Goal: Task Accomplishment & Management: Complete application form

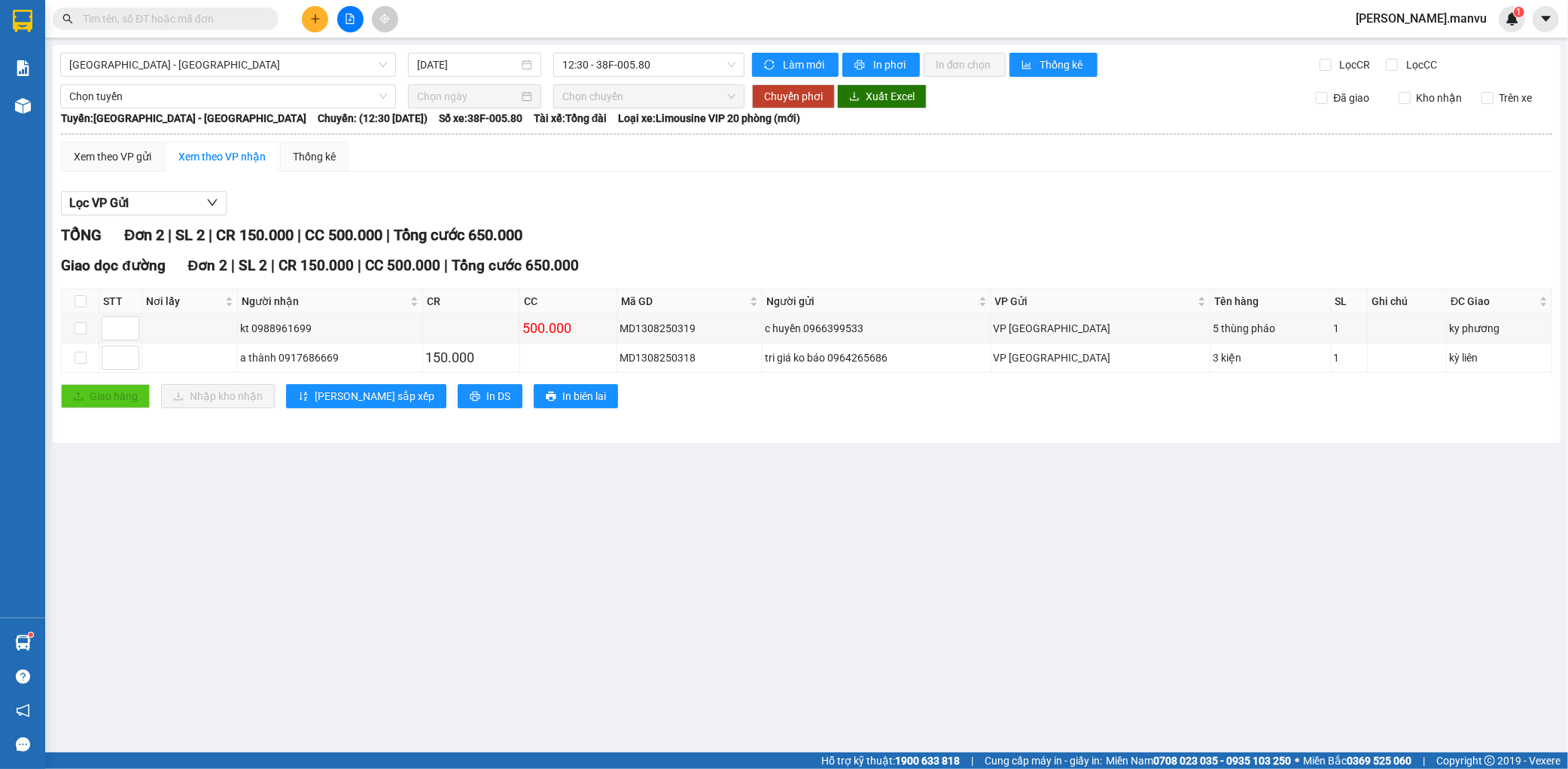
click at [315, 14] on icon "plus" at bounding box center [316, 19] width 11 height 11
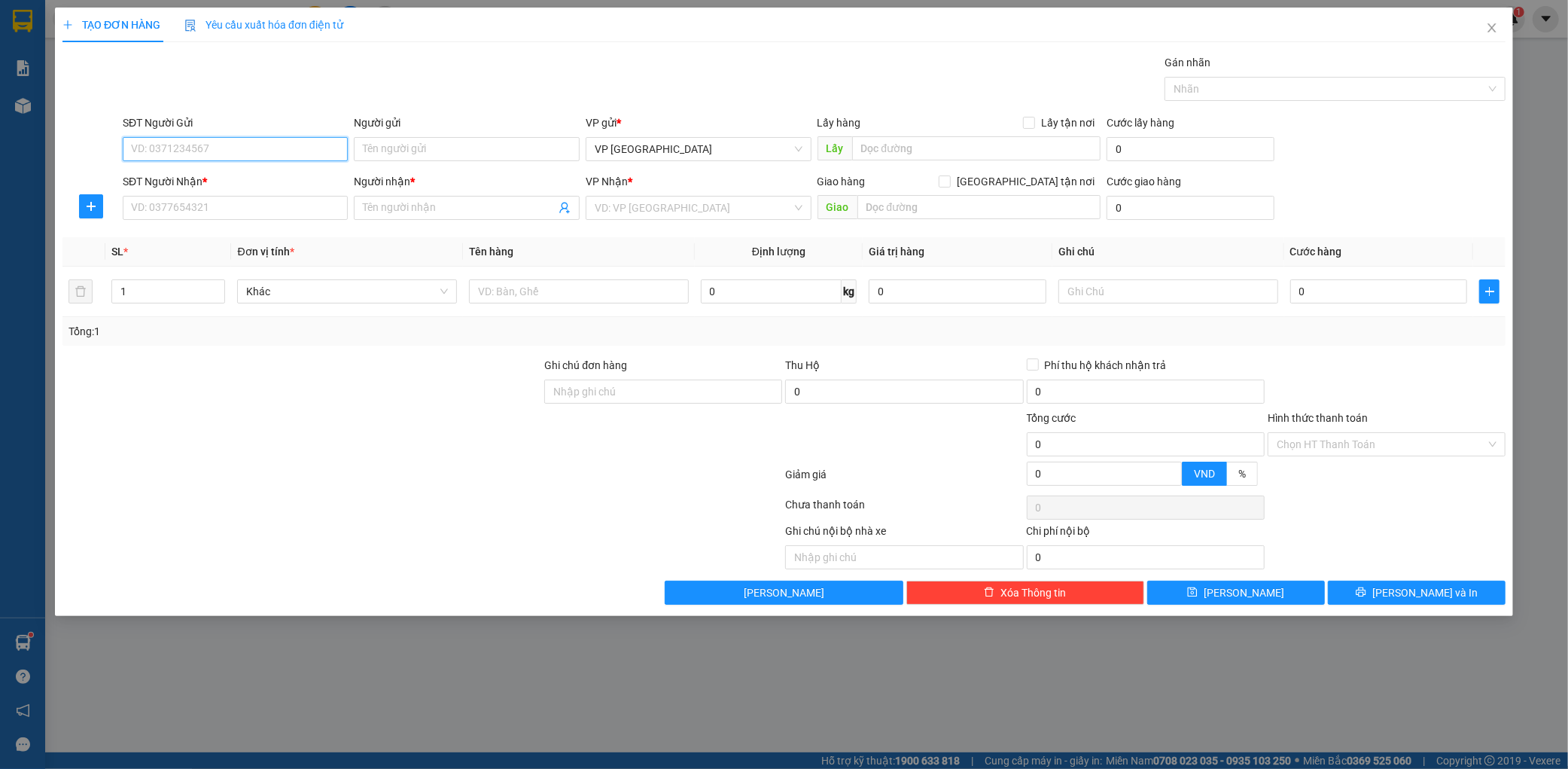
click at [245, 141] on input "SĐT Người Gửi" at bounding box center [236, 149] width 226 height 24
click at [249, 176] on div "0989917837 - a thắng" at bounding box center [236, 179] width 208 height 16
type input "0989917837"
type input "a thắng"
type input "0989917837"
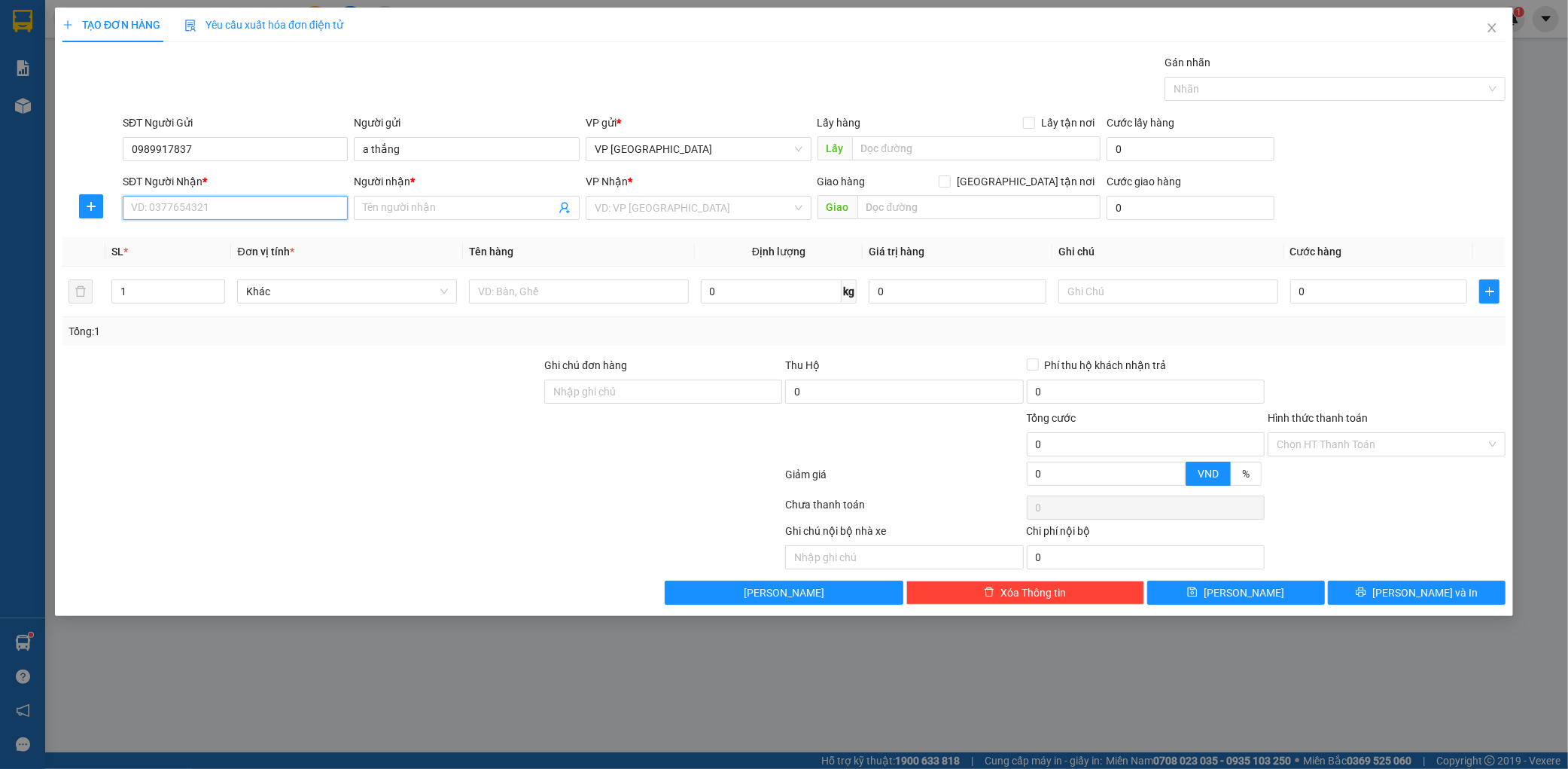
click at [275, 207] on input "SĐT Người Nhận *" at bounding box center [236, 208] width 226 height 24
click at [247, 266] on div "0975278797 - a vủ" at bounding box center [236, 262] width 208 height 16
type input "0975278797"
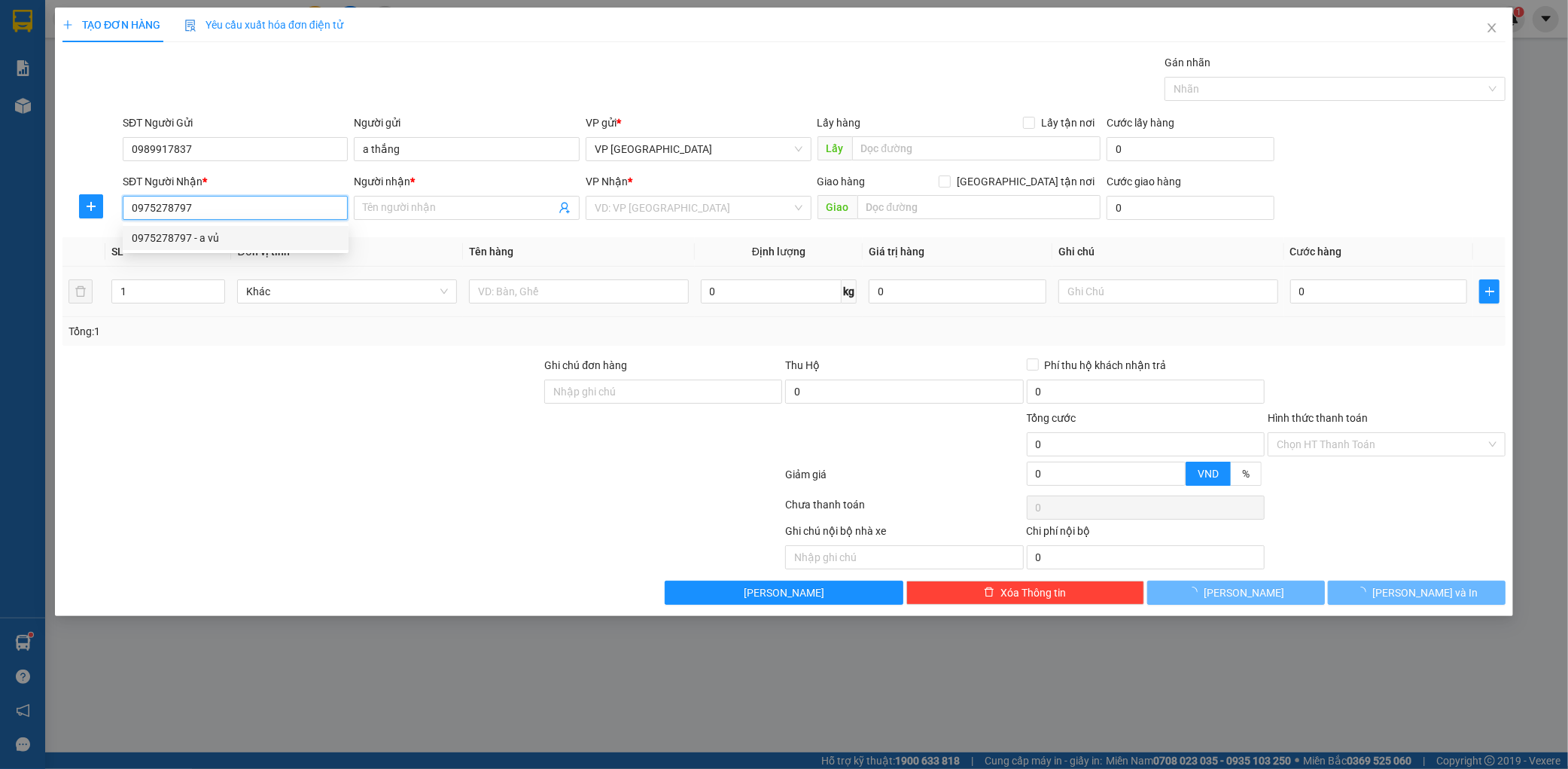
type input "a vủ"
type input "ka"
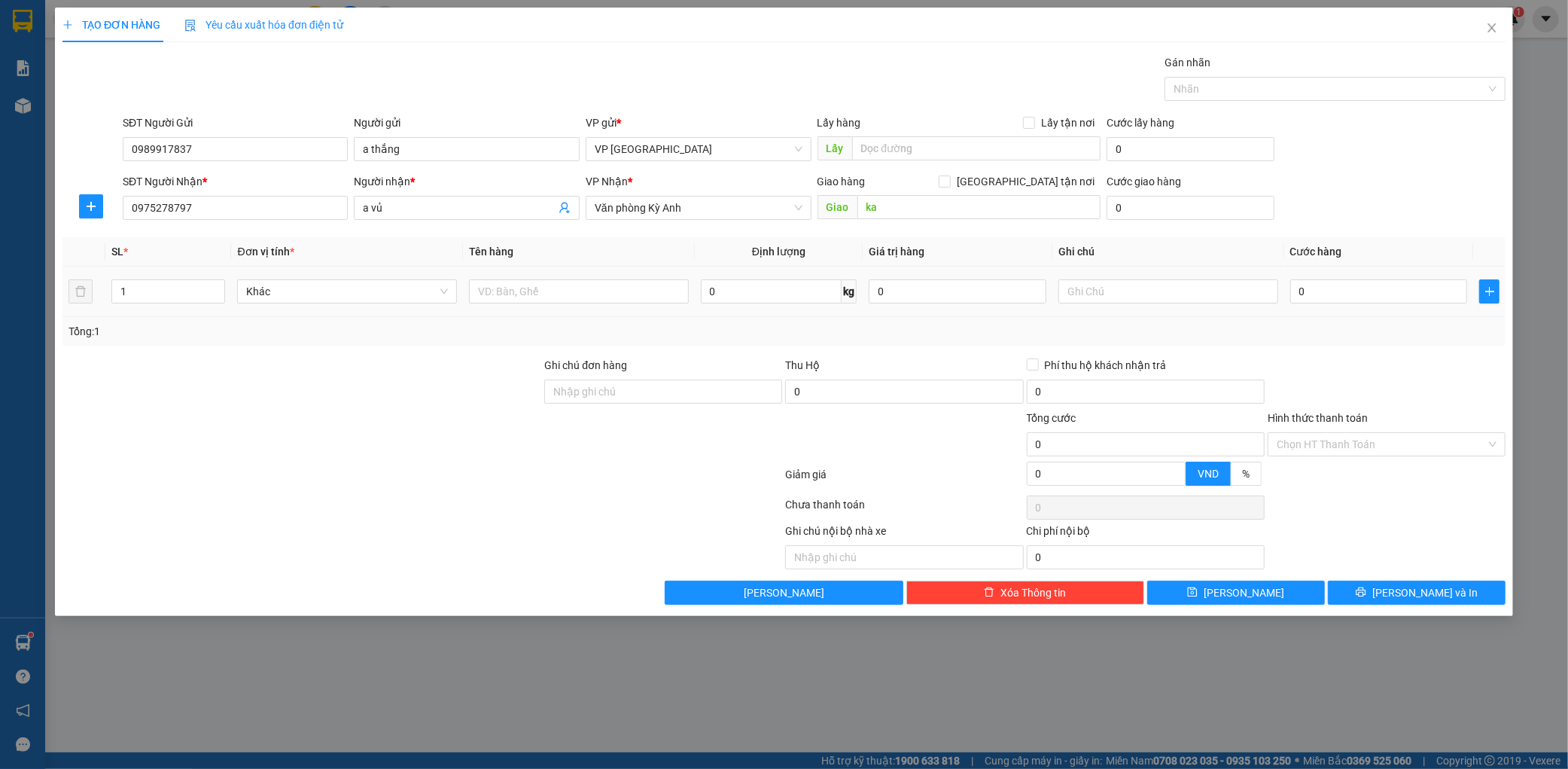
click at [545, 268] on td at bounding box center [578, 292] width 232 height 50
click at [539, 286] on input "text" at bounding box center [578, 292] width 219 height 24
type input "1"
type input "3 thùng"
click at [1343, 307] on td "0" at bounding box center [1380, 292] width 189 height 50
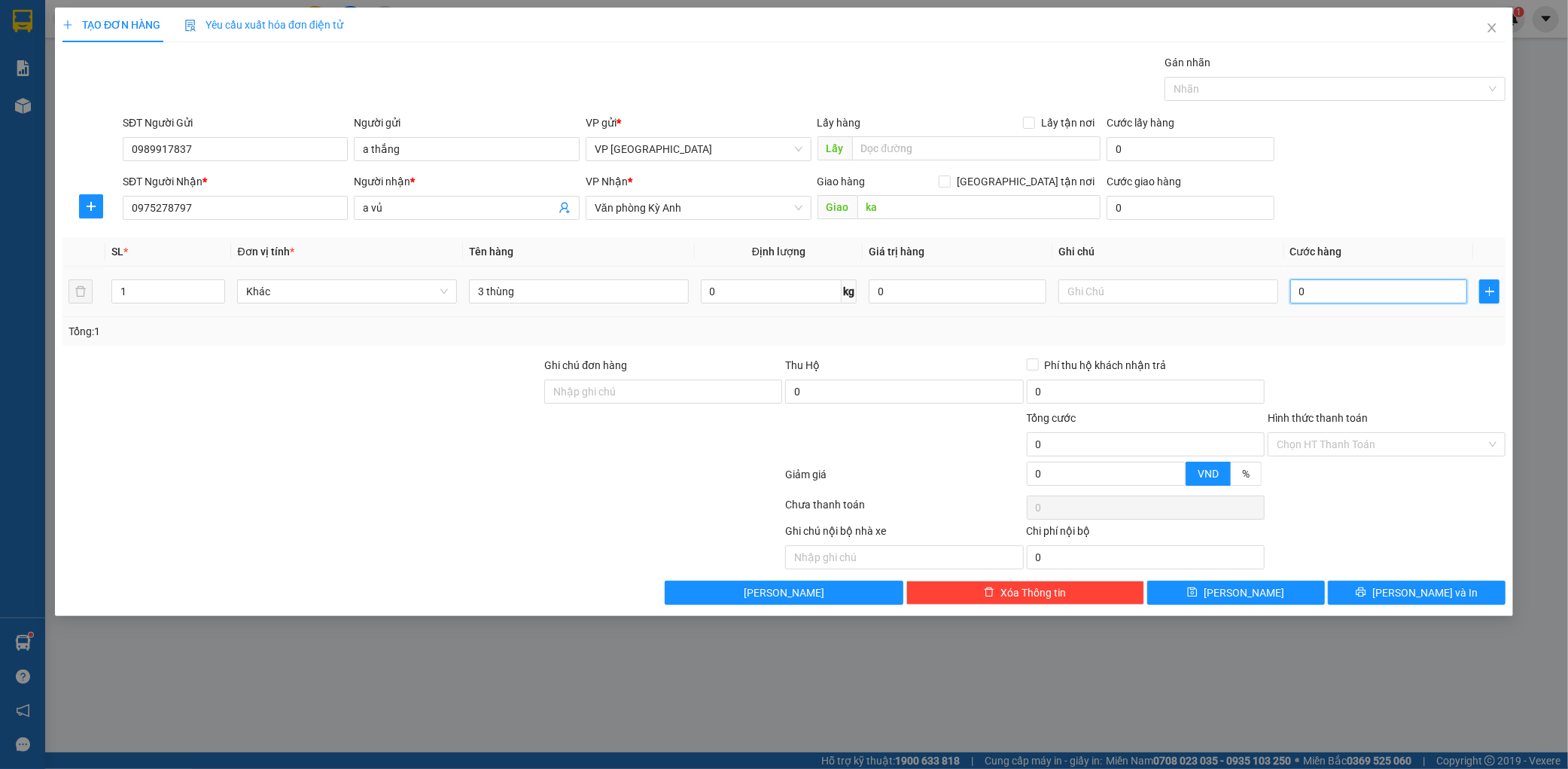
click at [1344, 303] on input "0" at bounding box center [1379, 292] width 178 height 24
type input "2"
type input "20"
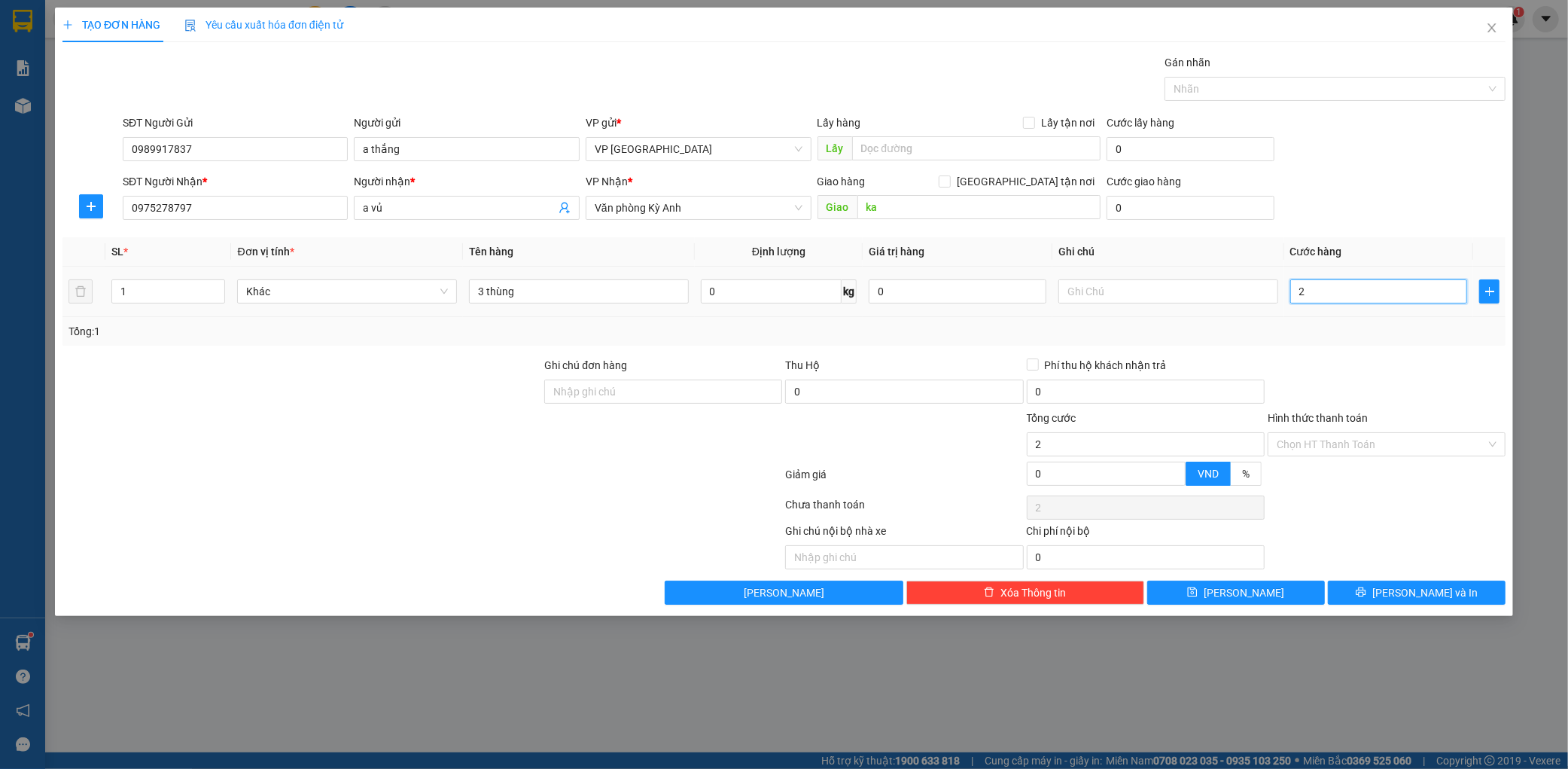
type input "20"
type input "200"
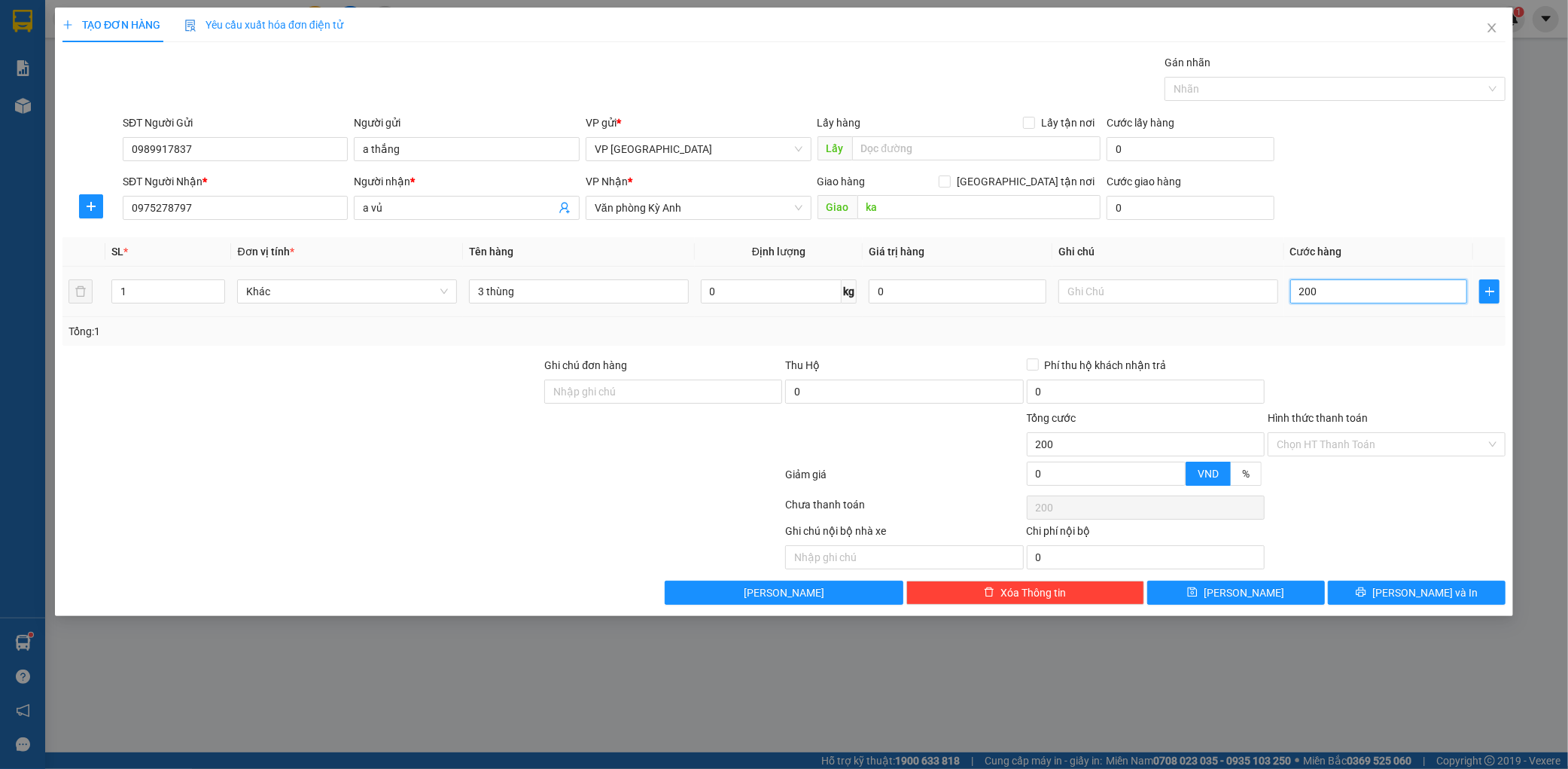
type input "2.000"
type input "20.000"
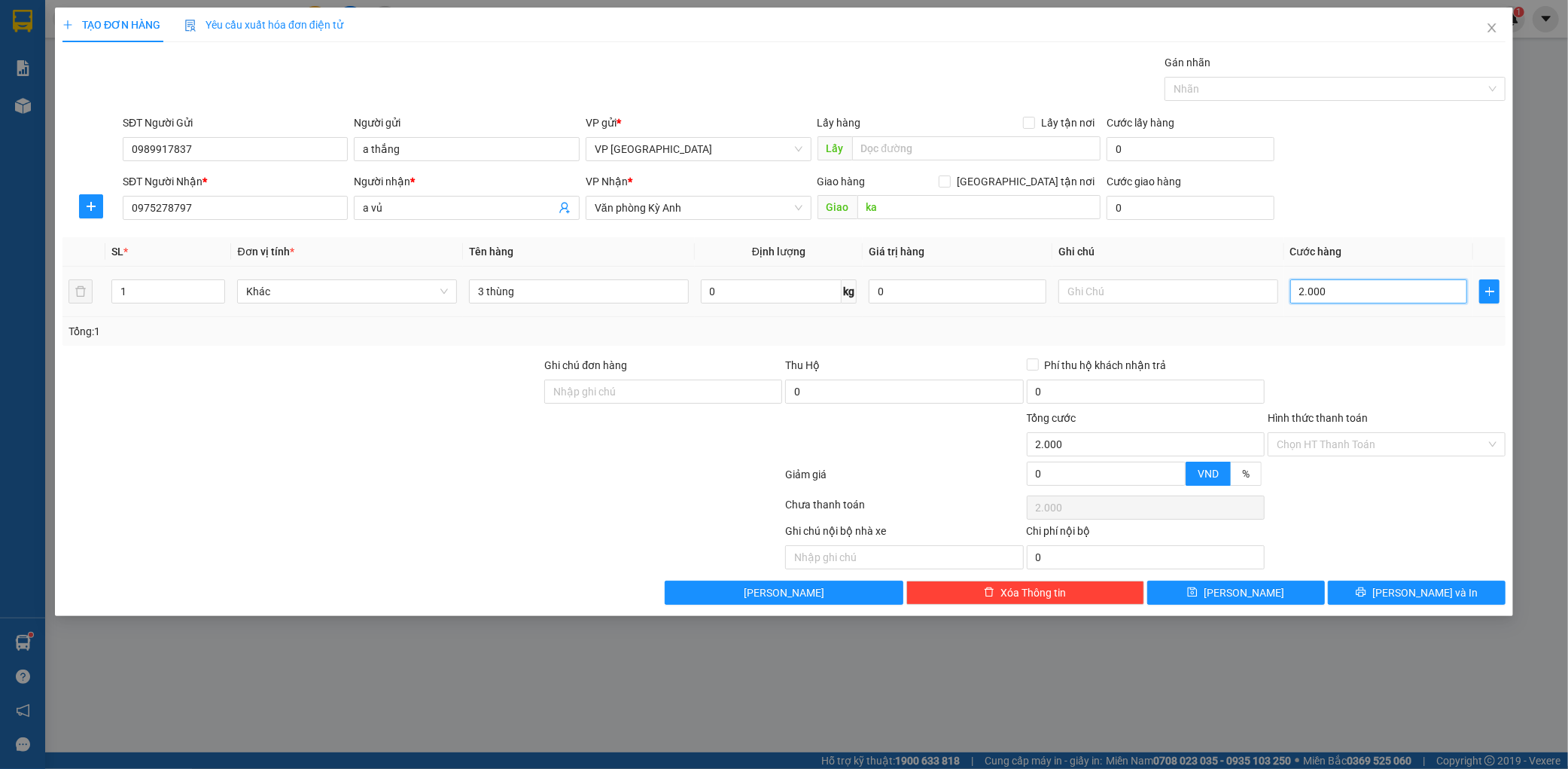
type input "20.000"
type input "200.000"
type input "2.000.000"
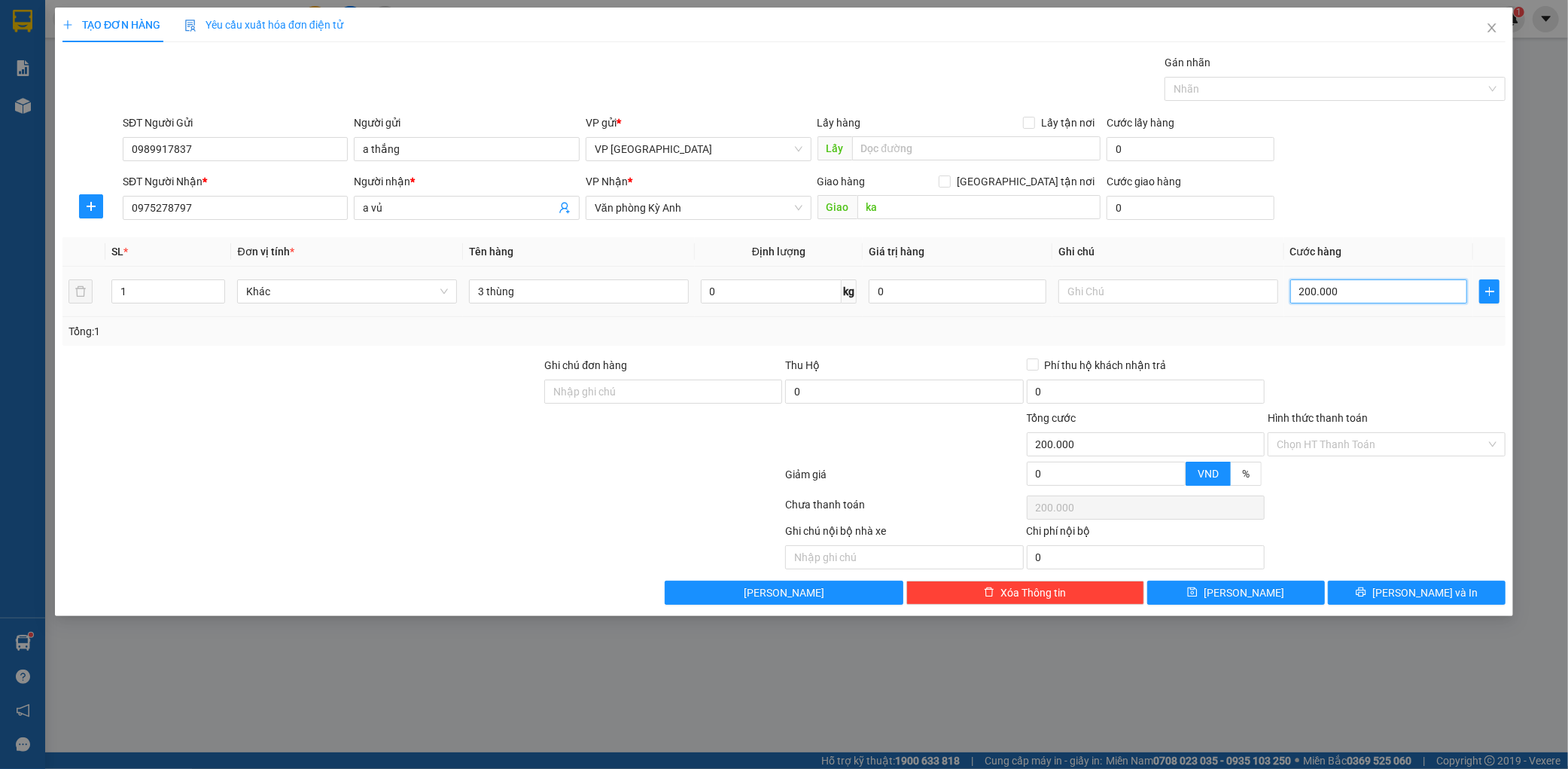
type input "2.000.000"
type input "200.000"
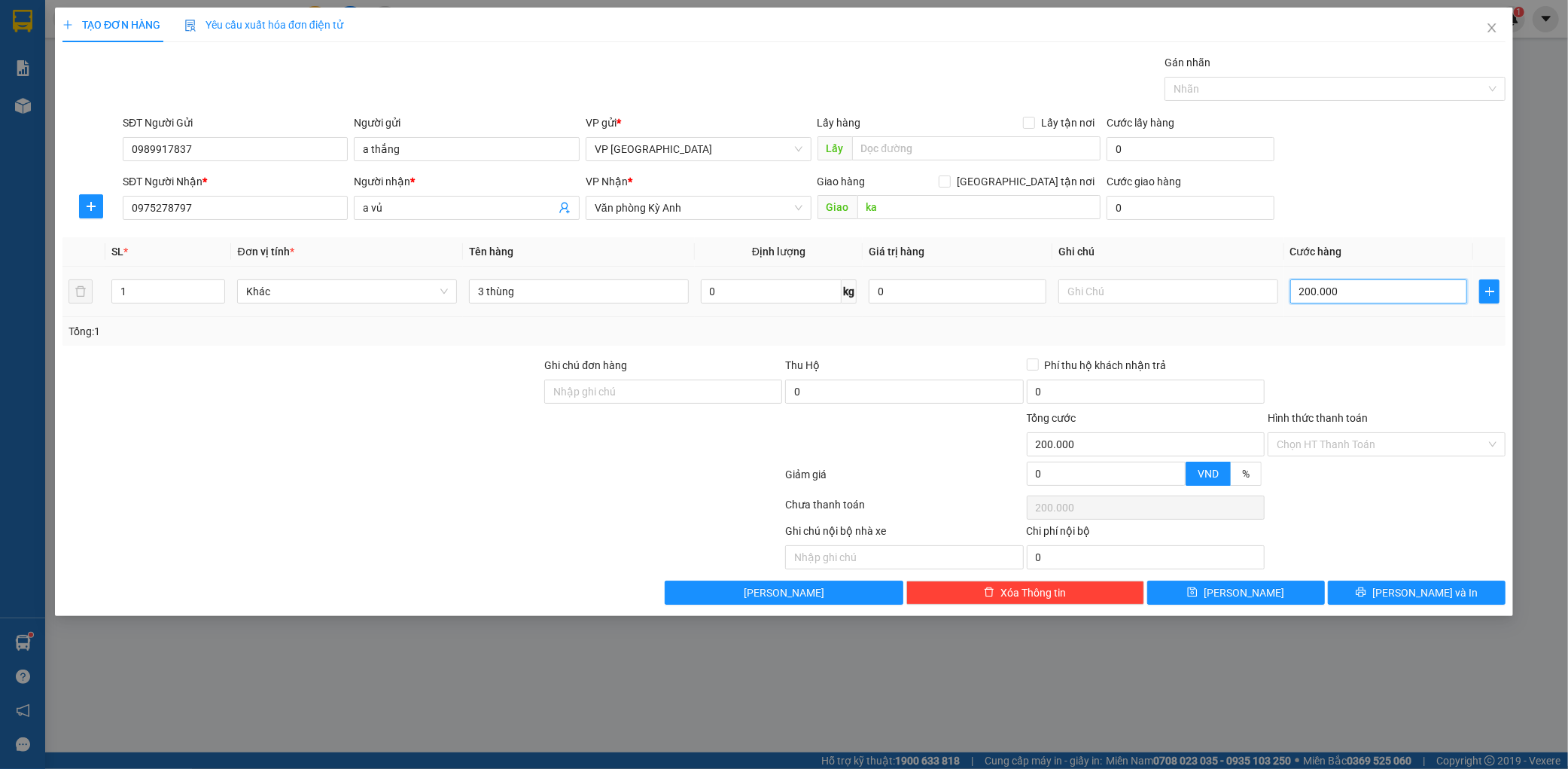
type input "200.000"
click at [1412, 203] on div "SĐT Người Nhận * 0975278797 Người nhận * a vủ VP Nhận * Văn phòng Kỳ Anh Giao h…" at bounding box center [813, 200] width 1389 height 53
click at [1471, 590] on button "[PERSON_NAME] và In" at bounding box center [1416, 592] width 178 height 24
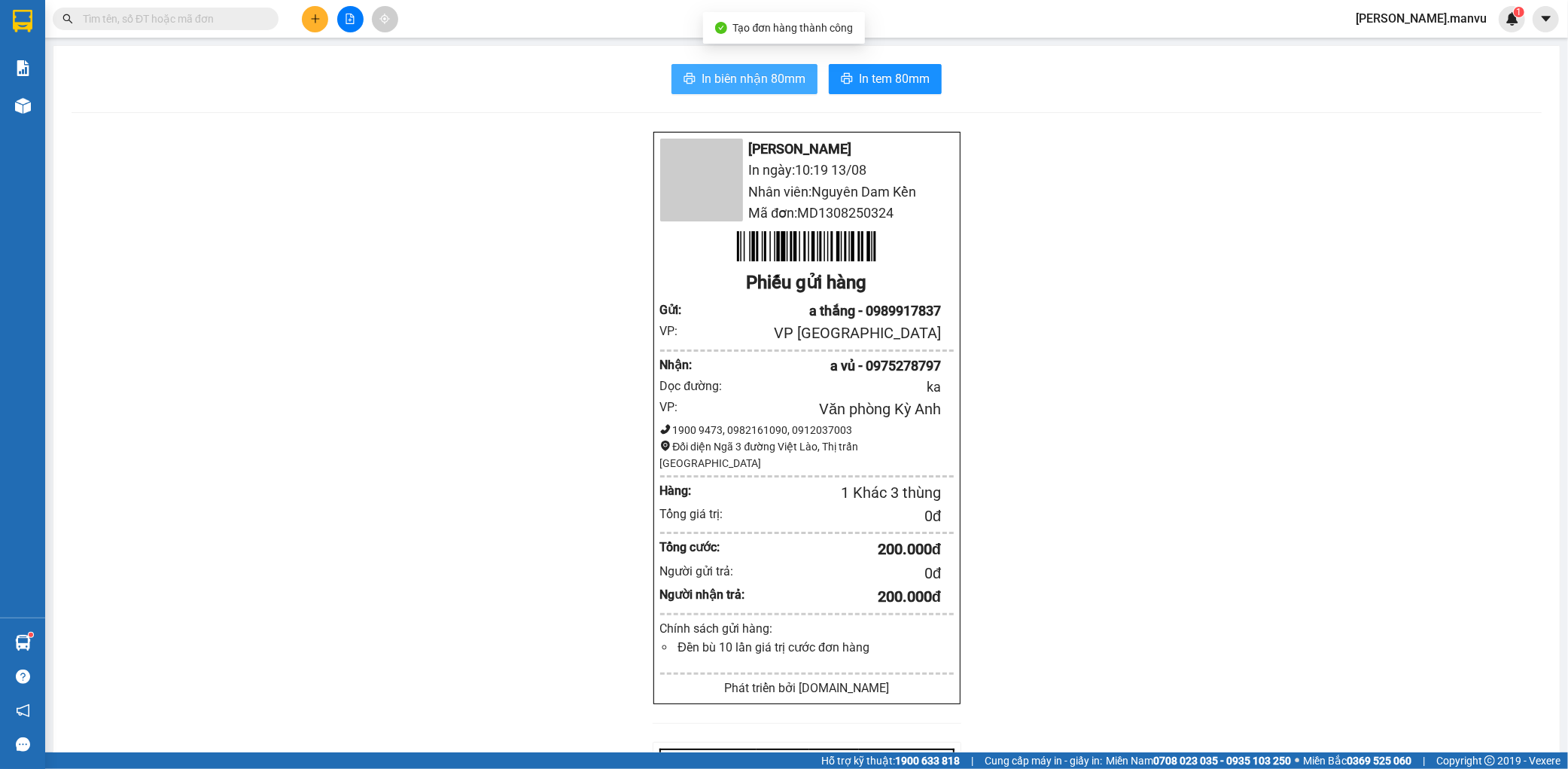
click at [741, 80] on span "In biên nhận 80mm" at bounding box center [754, 78] width 104 height 19
